Goal: Find specific fact: Find specific fact

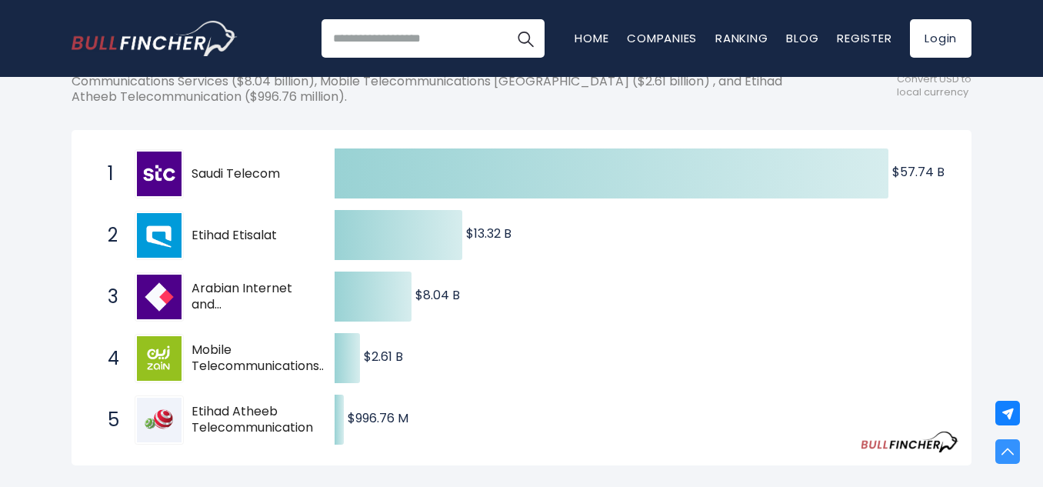
scroll to position [308, 0]
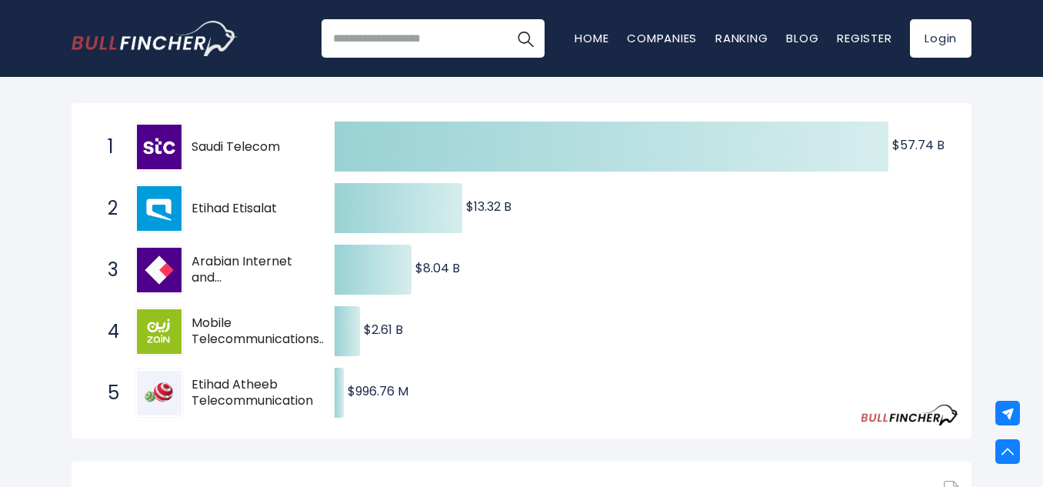
drag, startPoint x: 194, startPoint y: 178, endPoint x: 275, endPoint y: 178, distance: 81.5
click at [275, 201] on span "Etihad Etisalat" at bounding box center [250, 209] width 116 height 16
click at [251, 201] on span "Etihad Etisalat" at bounding box center [250, 209] width 116 height 16
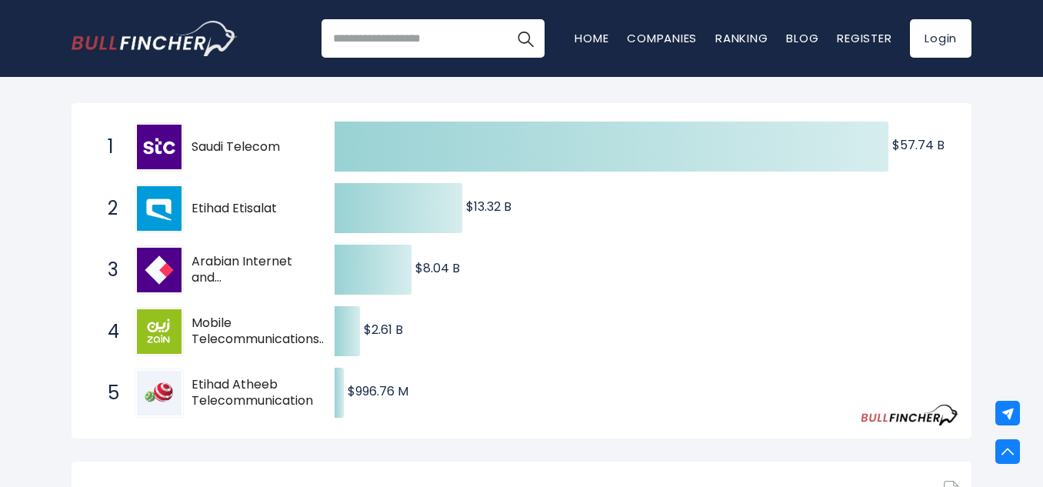
click at [251, 201] on span "Etihad Etisalat" at bounding box center [250, 209] width 116 height 16
drag, startPoint x: 278, startPoint y: 175, endPoint x: 190, endPoint y: 182, distance: 88.8
click at [190, 184] on div "2 Etihad Etisalat [DOMAIN_NAME]" at bounding box center [204, 208] width 208 height 49
drag, startPoint x: 188, startPoint y: 175, endPoint x: 285, endPoint y: 173, distance: 97.7
click at [285, 184] on div "2 Etihad Etisalat [DOMAIN_NAME]" at bounding box center [204, 208] width 208 height 49
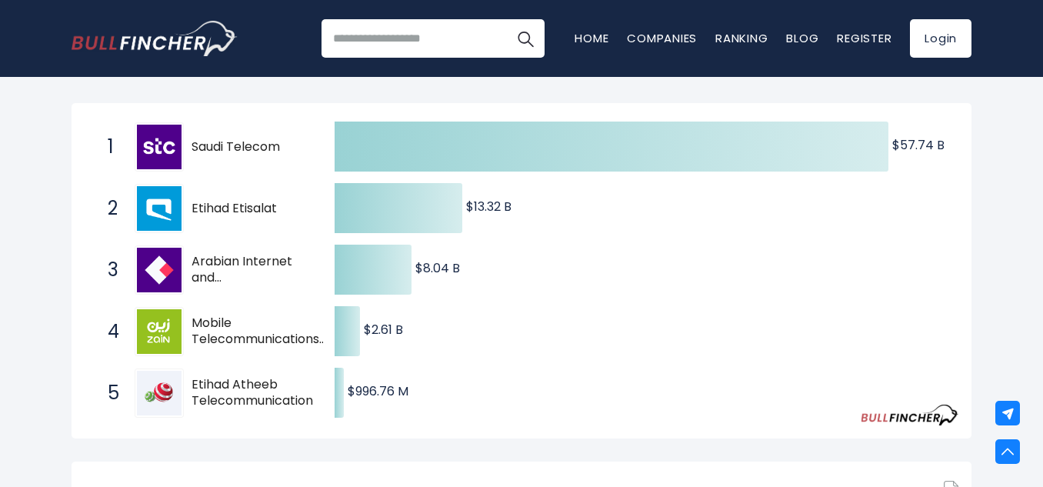
click at [212, 315] on span "Mobile Telecommunications [GEOGRAPHIC_DATA]" at bounding box center [259, 331] width 135 height 32
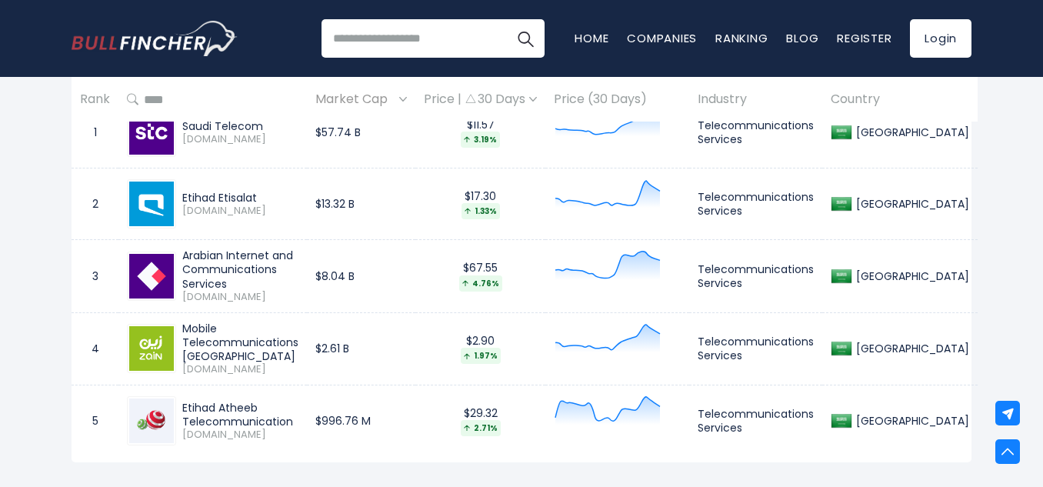
scroll to position [769, 0]
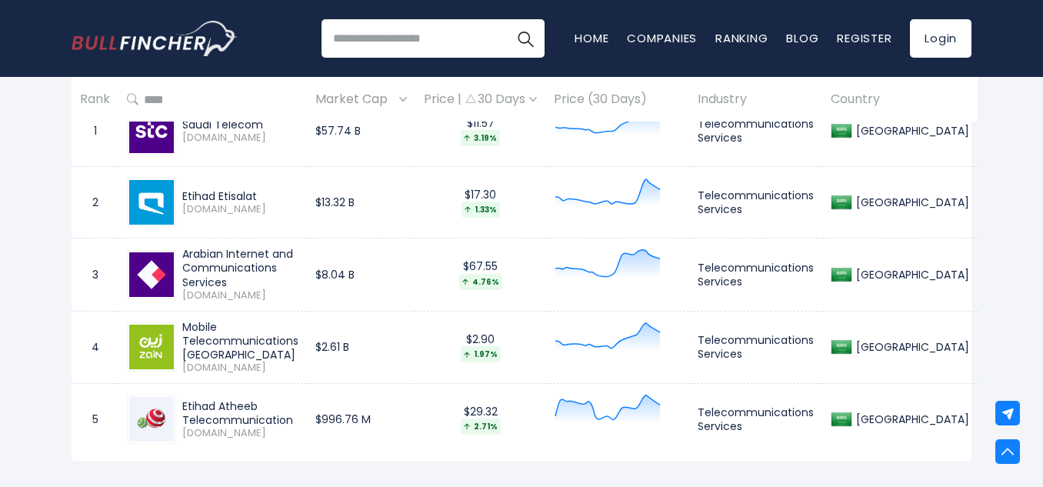
drag, startPoint x: 184, startPoint y: 167, endPoint x: 257, endPoint y: 171, distance: 73.2
click at [257, 189] on div "Etihad Etisalat" at bounding box center [240, 196] width 116 height 14
copy div "Etihad Etisalat"
drag, startPoint x: 182, startPoint y: 231, endPoint x: 230, endPoint y: 232, distance: 47.7
click at [230, 247] on div "Arabian Internet and Communications Services" at bounding box center [240, 268] width 116 height 42
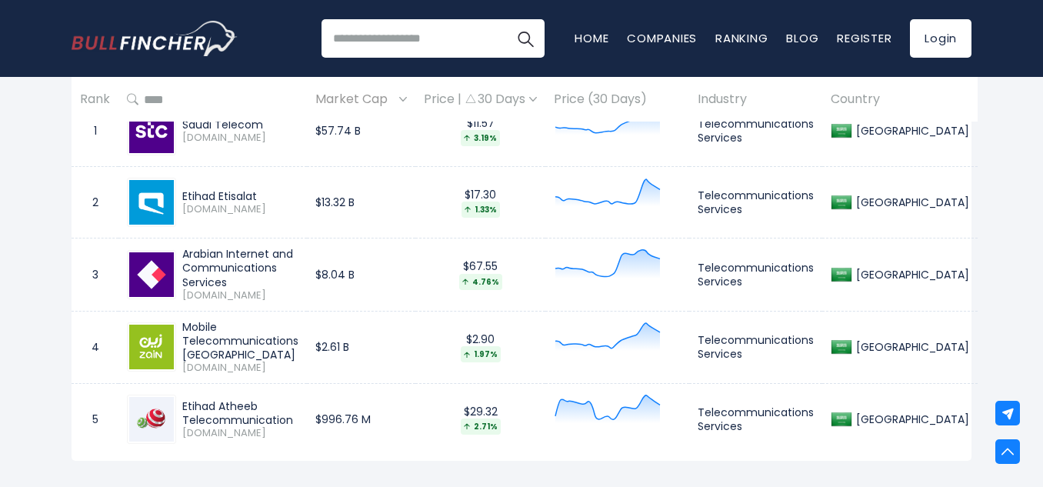
scroll to position [692, 0]
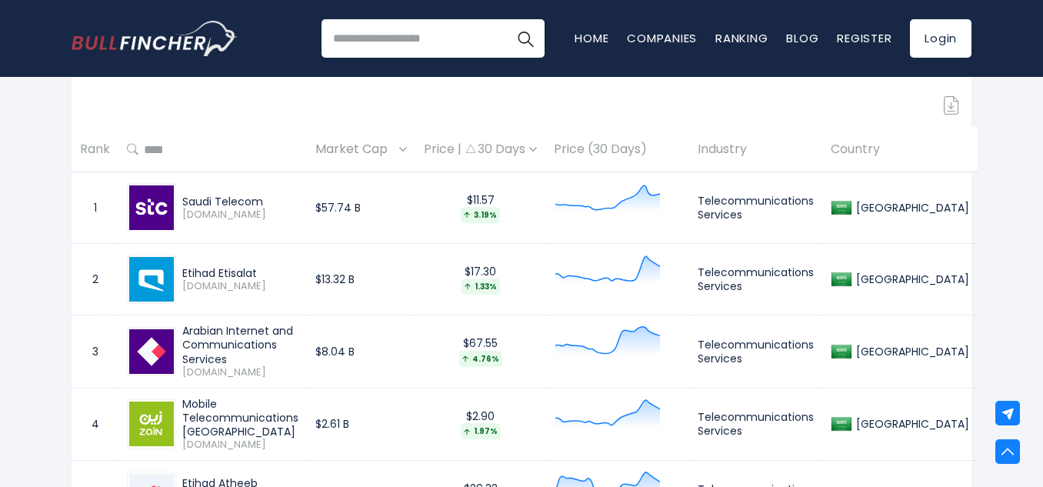
click at [189, 315] on td "Arabian Internet and Communications Services [DOMAIN_NAME]" at bounding box center [212, 351] width 188 height 72
drag, startPoint x: 185, startPoint y: 306, endPoint x: 328, endPoint y: 319, distance: 143.7
click at [298, 324] on div "Arabian Internet and Communications Services" at bounding box center [240, 345] width 116 height 42
copy div "Arabian Internet and Communications Services"
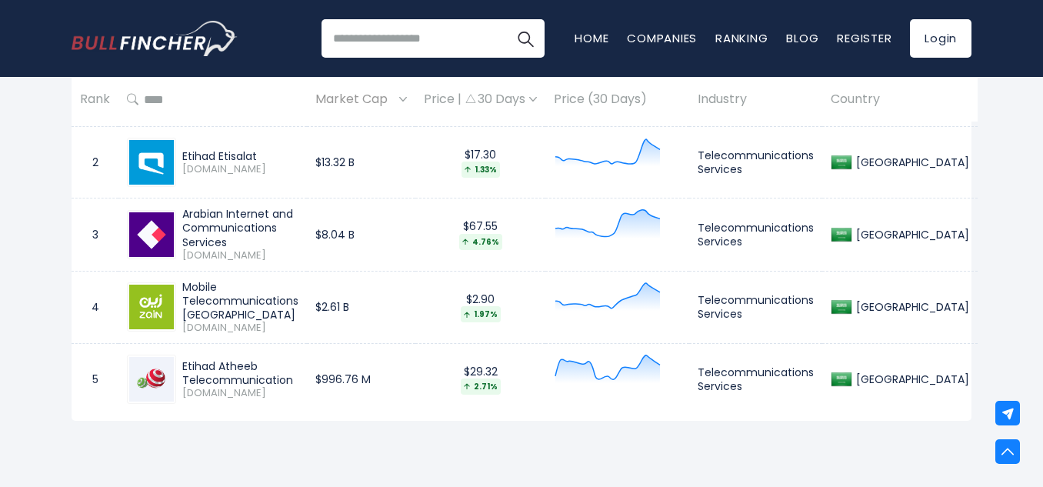
scroll to position [846, 0]
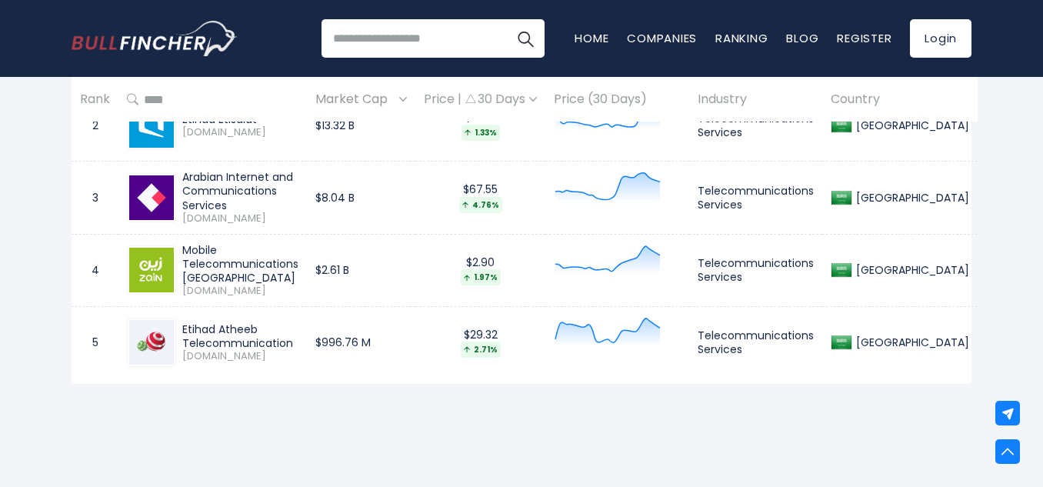
drag, startPoint x: 184, startPoint y: 298, endPoint x: 295, endPoint y: 315, distance: 112.1
click at [295, 322] on div "Etihad Atheeb Telecommunication" at bounding box center [240, 336] width 116 height 28
copy div "Etihad Atheeb Telecommunication"
